Goal: Find specific page/section: Find specific page/section

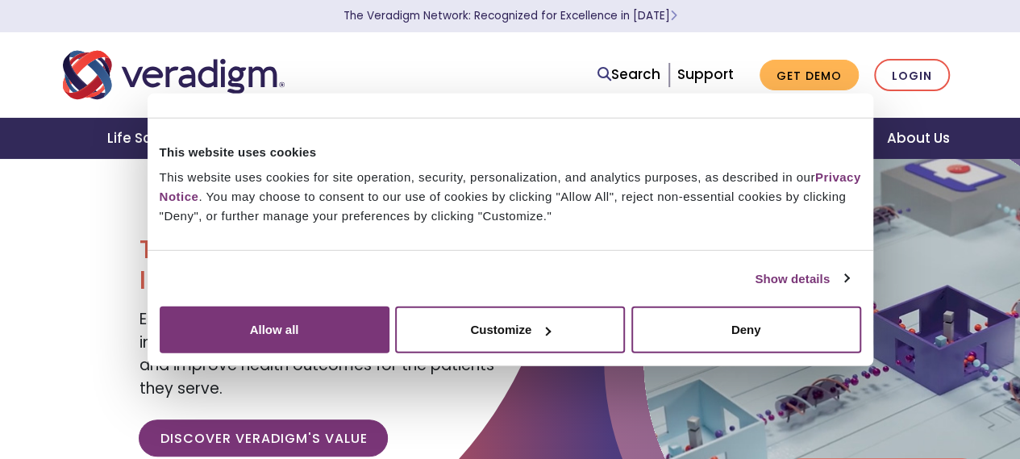
click at [917, 135] on link "About Us" at bounding box center [918, 138] width 102 height 41
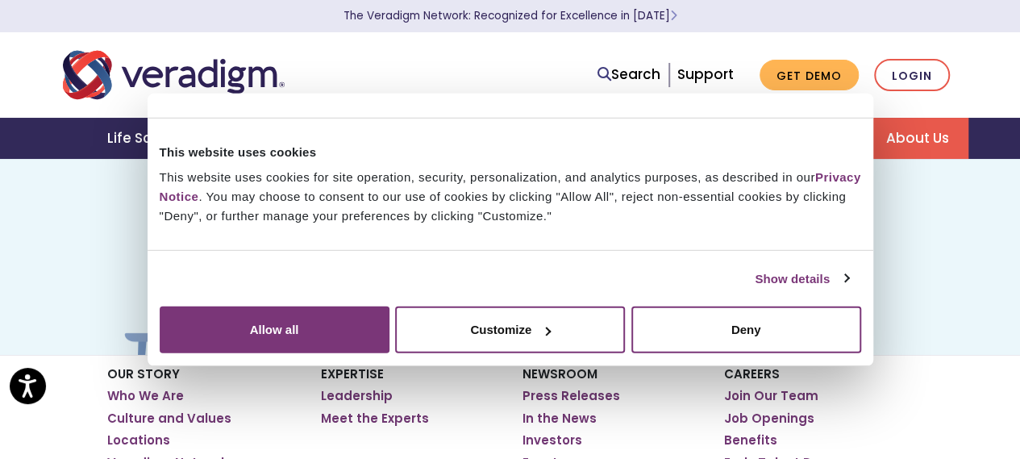
click at [861, 353] on button "Deny" at bounding box center [747, 329] width 230 height 47
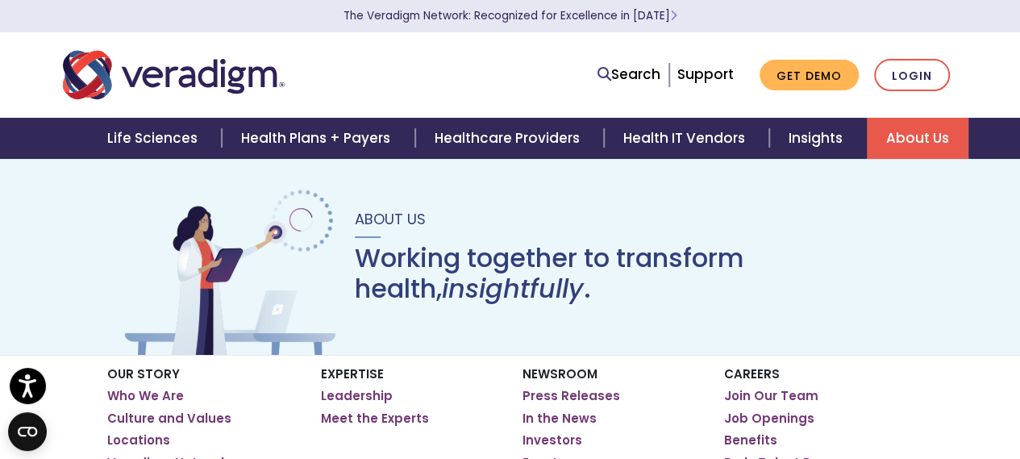
click at [384, 395] on link "Leadership" at bounding box center [357, 396] width 72 height 16
